Goal: Task Accomplishment & Management: Check status

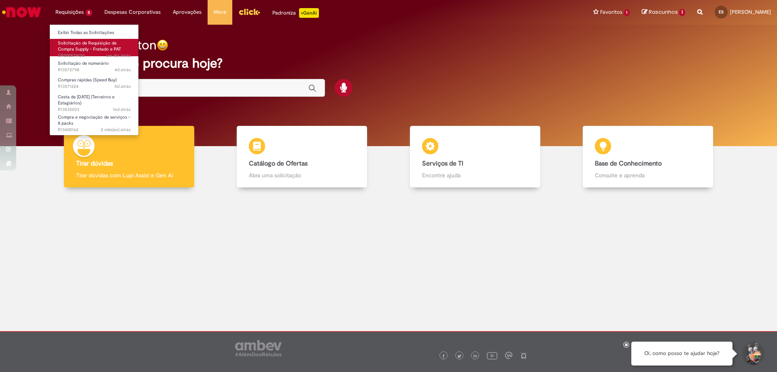
click at [82, 46] on span "Solicitação de Requisição de Compra Supply - Fretado e PAT" at bounding box center [89, 46] width 63 height 13
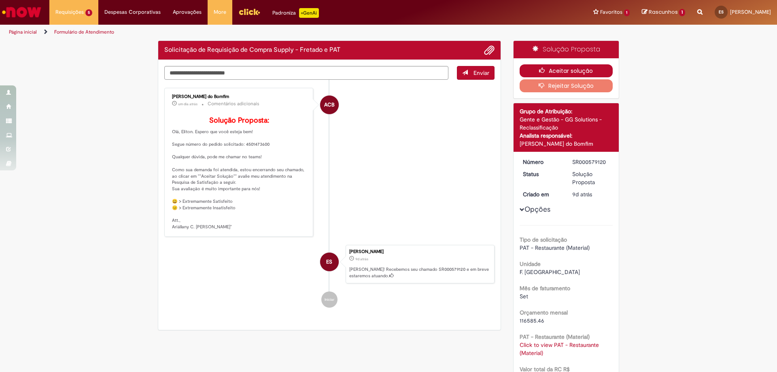
click at [560, 72] on button "Aceitar solução" at bounding box center [567, 70] width 94 height 13
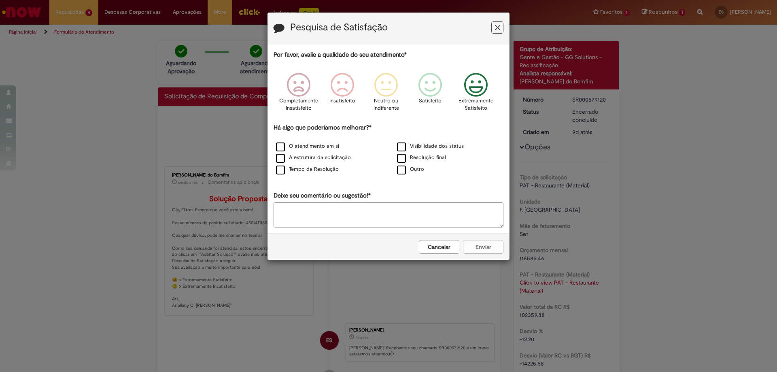
click at [484, 94] on icon "Feedback" at bounding box center [476, 85] width 30 height 24
click at [404, 147] on label "Visibilidade dos status" at bounding box center [430, 146] width 67 height 8
click at [480, 250] on button "Enviar" at bounding box center [483, 247] width 40 height 14
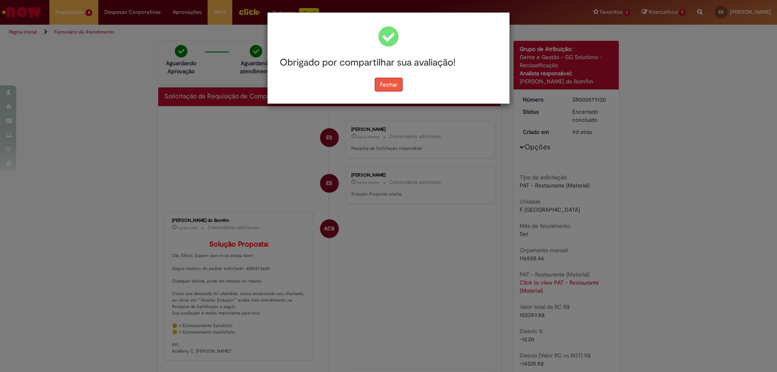
click at [396, 85] on button "Fechar" at bounding box center [389, 85] width 28 height 14
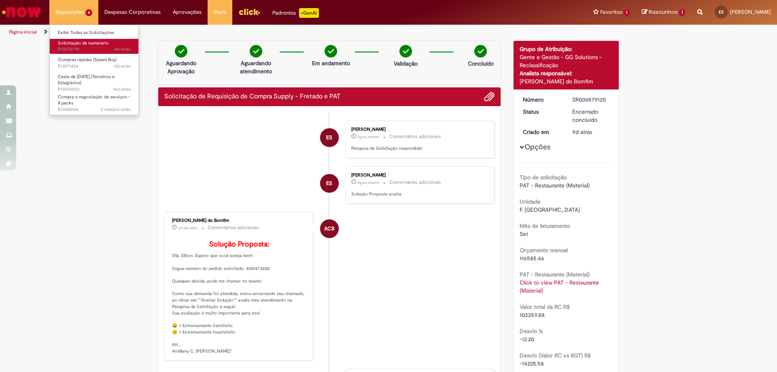
click at [83, 50] on span "4d atrás 4 dias atrás R13572798" at bounding box center [94, 49] width 73 height 6
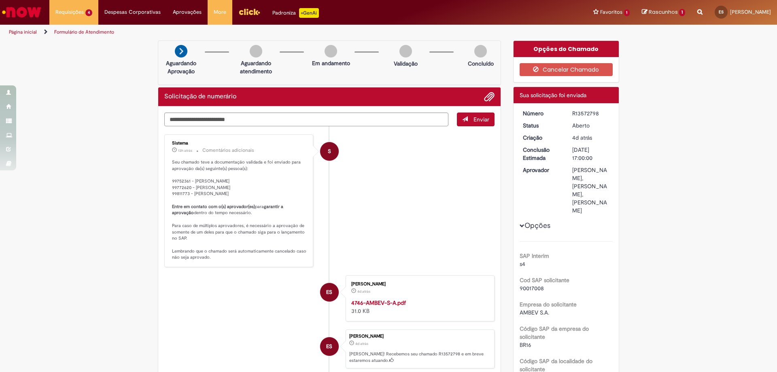
drag, startPoint x: 570, startPoint y: 115, endPoint x: 596, endPoint y: 115, distance: 25.9
click at [596, 115] on div "R13572798" at bounding box center [591, 113] width 38 height 8
copy div "R13572798"
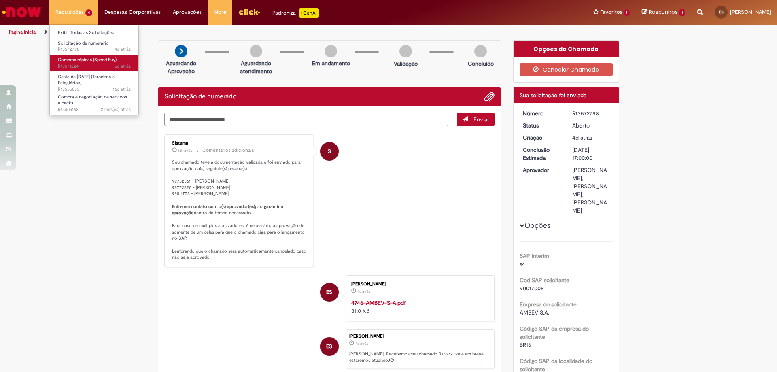
click at [91, 62] on span "Compras rápidas (Speed Buy)" at bounding box center [87, 60] width 59 height 6
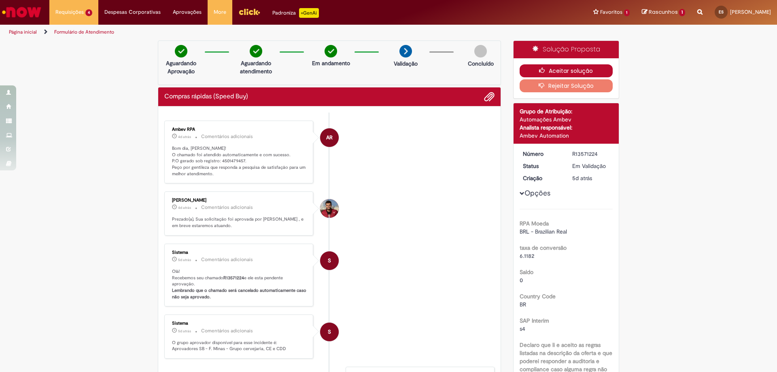
click at [557, 68] on button "Aceitar solução" at bounding box center [567, 70] width 94 height 13
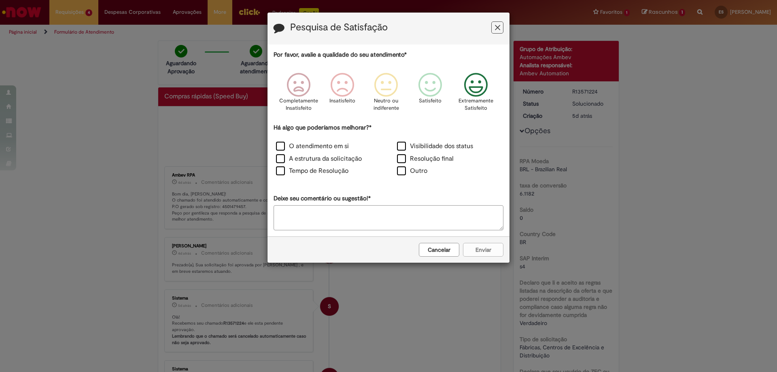
click at [481, 83] on icon "Feedback" at bounding box center [476, 85] width 30 height 24
drag, startPoint x: 404, startPoint y: 146, endPoint x: 410, endPoint y: 166, distance: 21.0
click at [404, 146] on label "Visibilidade dos status" at bounding box center [435, 146] width 76 height 9
click at [481, 251] on button "Enviar" at bounding box center [483, 250] width 40 height 14
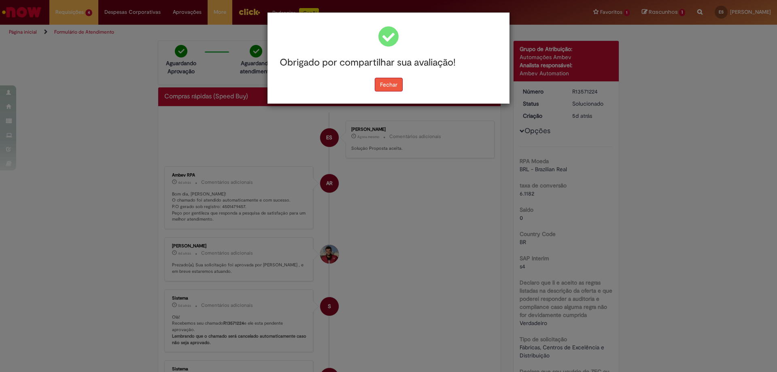
click at [380, 88] on button "Fechar" at bounding box center [389, 85] width 28 height 14
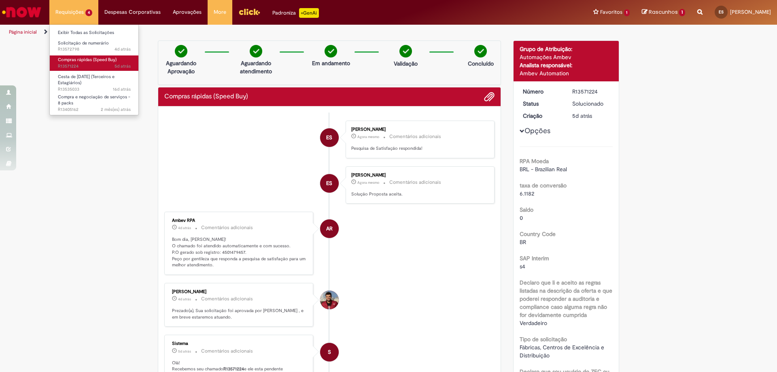
click at [98, 66] on span "5d atrás 5 dias atrás R13571224" at bounding box center [94, 66] width 73 height 6
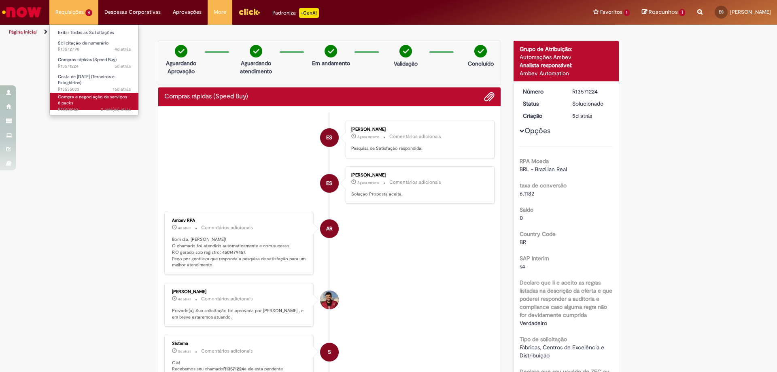
click at [106, 100] on link "Compra e negociação de serviços - 8 packs 2 mês(es) atrás 2 meses atrás R134051…" at bounding box center [94, 101] width 89 height 17
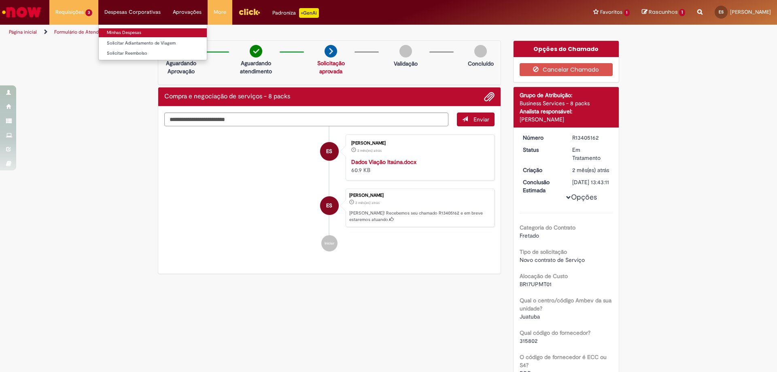
click at [125, 32] on link "Minhas Despesas" at bounding box center [153, 32] width 108 height 9
